Goal: Transaction & Acquisition: Purchase product/service

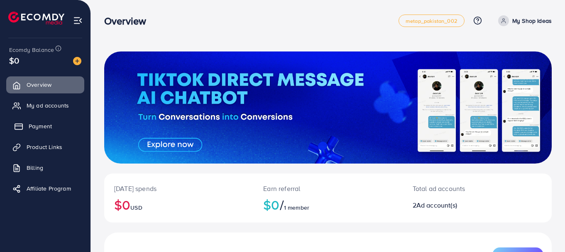
click at [41, 125] on span "Payment" at bounding box center [40, 126] width 23 height 8
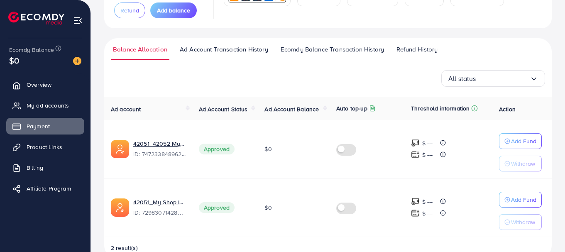
scroll to position [113, 0]
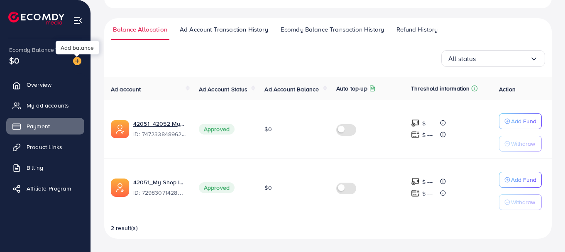
click at [78, 61] on img at bounding box center [77, 61] width 8 height 8
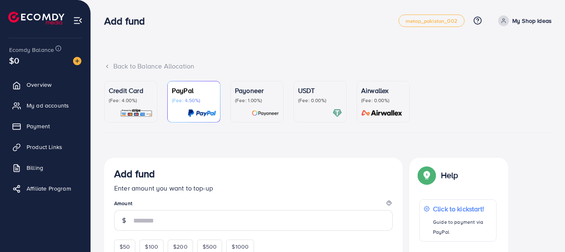
click at [129, 104] on p "(Fee: 4.00%)" at bounding box center [131, 100] width 44 height 7
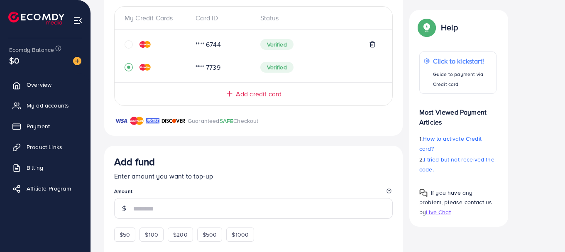
scroll to position [236, 0]
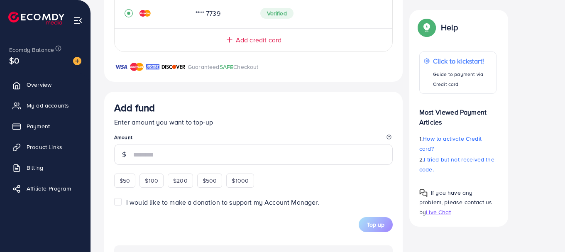
click at [132, 153] on div at bounding box center [124, 154] width 20 height 21
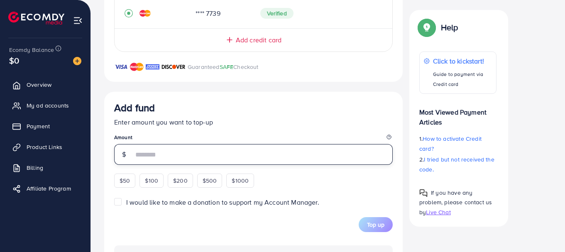
click at [141, 148] on input "number" at bounding box center [263, 154] width 260 height 21
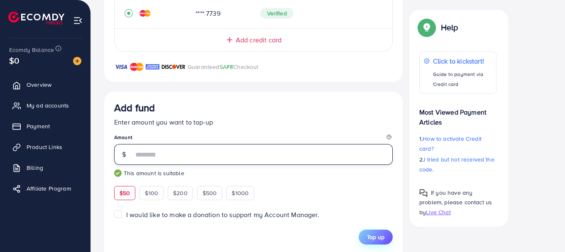
type input "**"
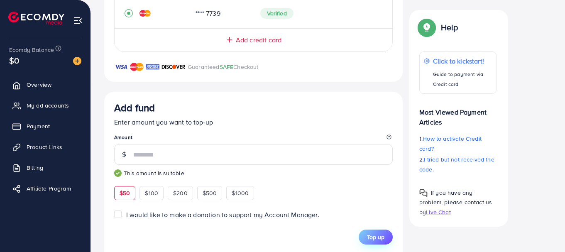
click at [370, 237] on span "Top up" at bounding box center [375, 237] width 17 height 8
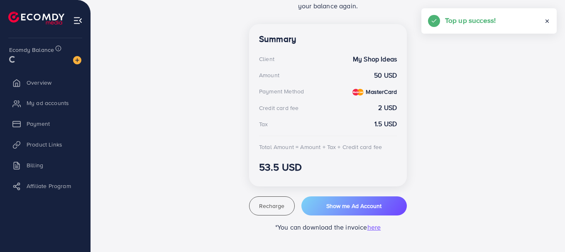
scroll to position [218, 0]
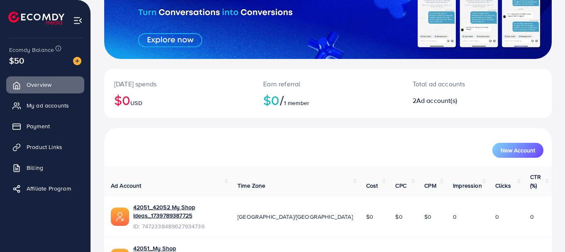
scroll to position [141, 0]
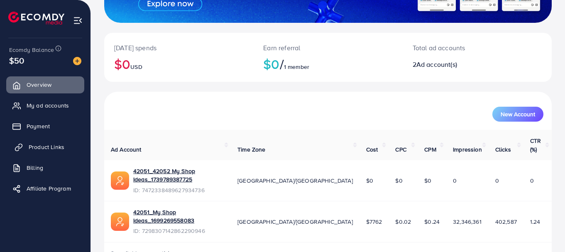
click at [56, 148] on span "Product Links" at bounding box center [47, 147] width 36 height 8
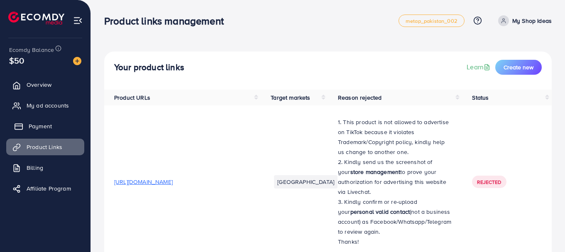
click at [37, 124] on span "Payment" at bounding box center [40, 126] width 23 height 8
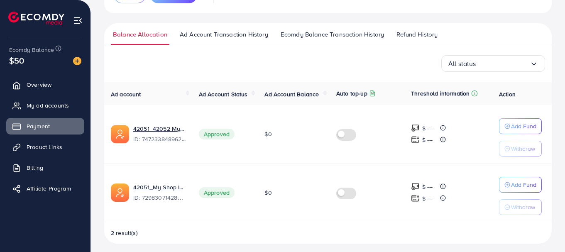
scroll to position [113, 0]
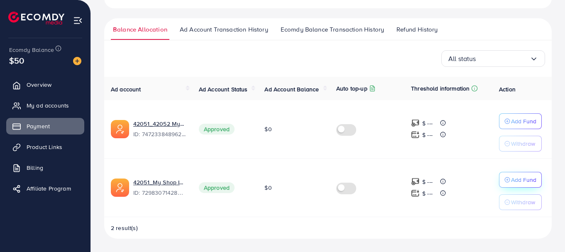
click at [520, 126] on p "Add Fund" at bounding box center [523, 121] width 25 height 10
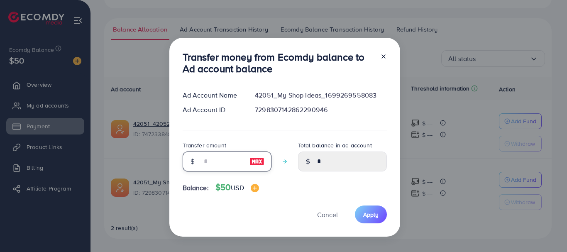
click at [218, 162] on input "number" at bounding box center [223, 162] width 42 height 20
type input "*"
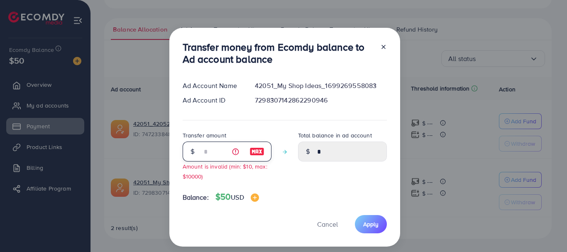
type input "****"
type input "**"
type input "*****"
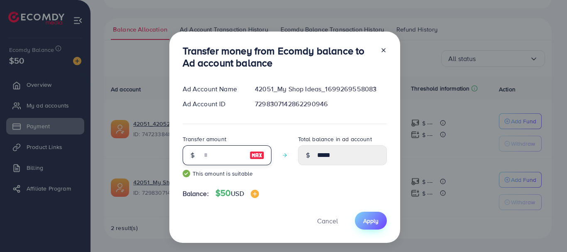
type input "**"
click at [369, 219] on span "Apply" at bounding box center [370, 221] width 15 height 8
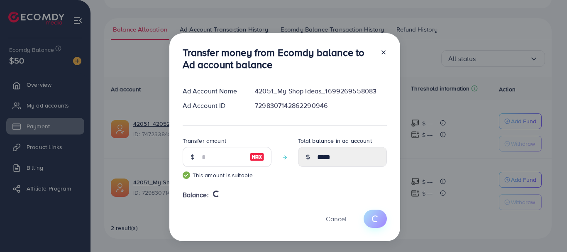
type input "*"
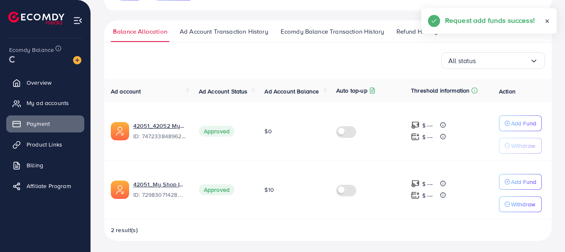
scroll to position [110, 0]
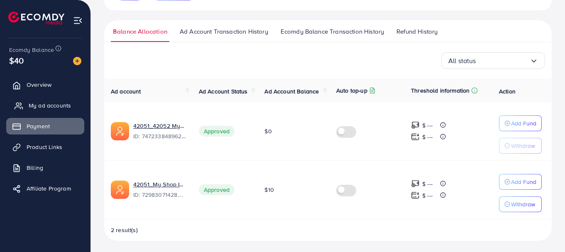
click at [62, 104] on span "My ad accounts" at bounding box center [50, 105] width 42 height 8
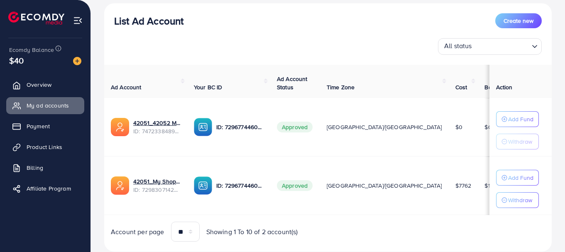
scroll to position [125, 0]
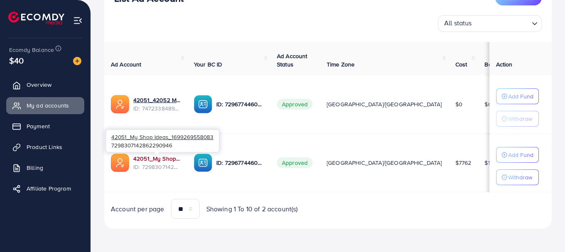
click at [159, 156] on link "42051_My Shop Ideas_1699269558083" at bounding box center [156, 158] width 47 height 8
